Goal: Navigation & Orientation: Find specific page/section

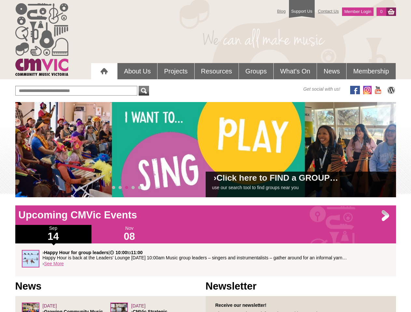
click at [205, 150] on div "› Click here to FIND a GROUP… use our search tool to find groups near you" at bounding box center [205, 149] width 380 height 95
click at [30, 150] on span at bounding box center [29, 149] width 13 height 13
click at [381, 150] on span at bounding box center [380, 149] width 13 height 13
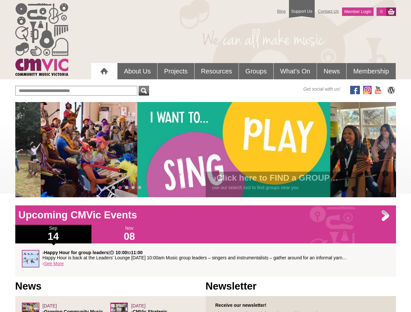
click at [113, 188] on span "0" at bounding box center [113, 187] width 3 height 3
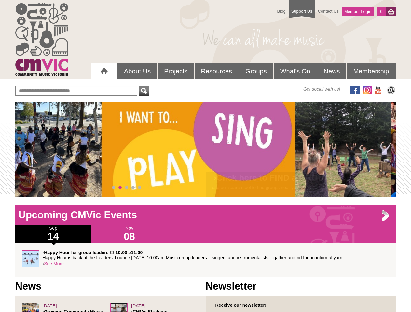
click at [120, 188] on span "1" at bounding box center [119, 187] width 3 height 3
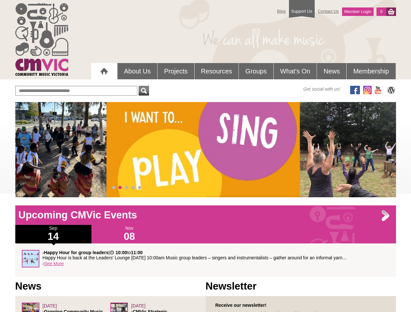
click at [126, 188] on span "2" at bounding box center [126, 187] width 3 height 3
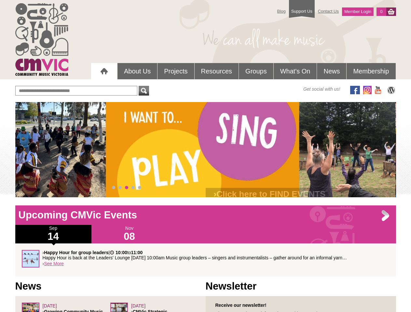
click at [133, 188] on span "3" at bounding box center [132, 187] width 3 height 3
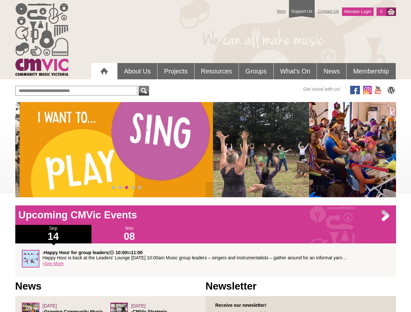
click at [139, 188] on span "4" at bounding box center [139, 187] width 3 height 3
